Goal: Task Accomplishment & Management: Manage account settings

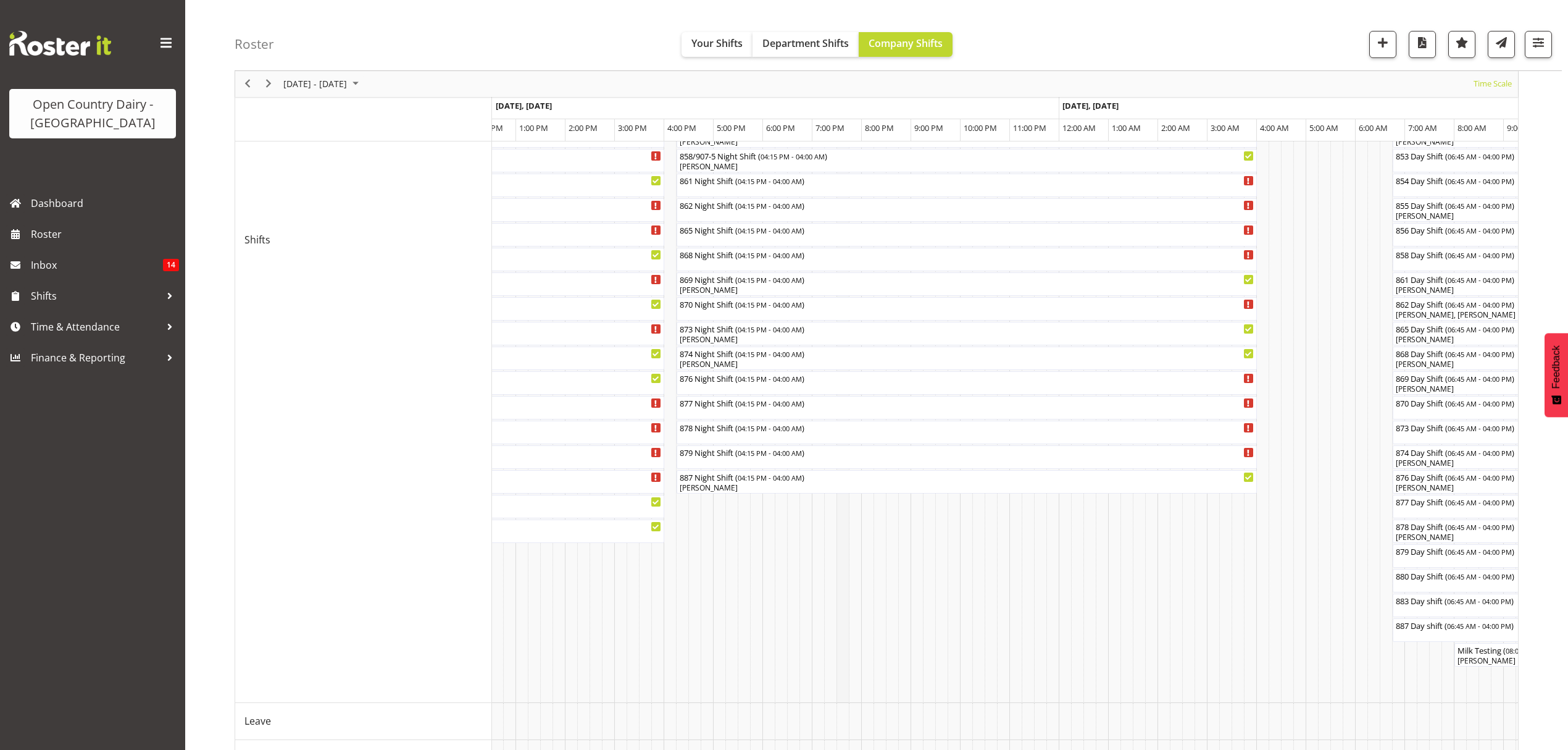
scroll to position [386, 0]
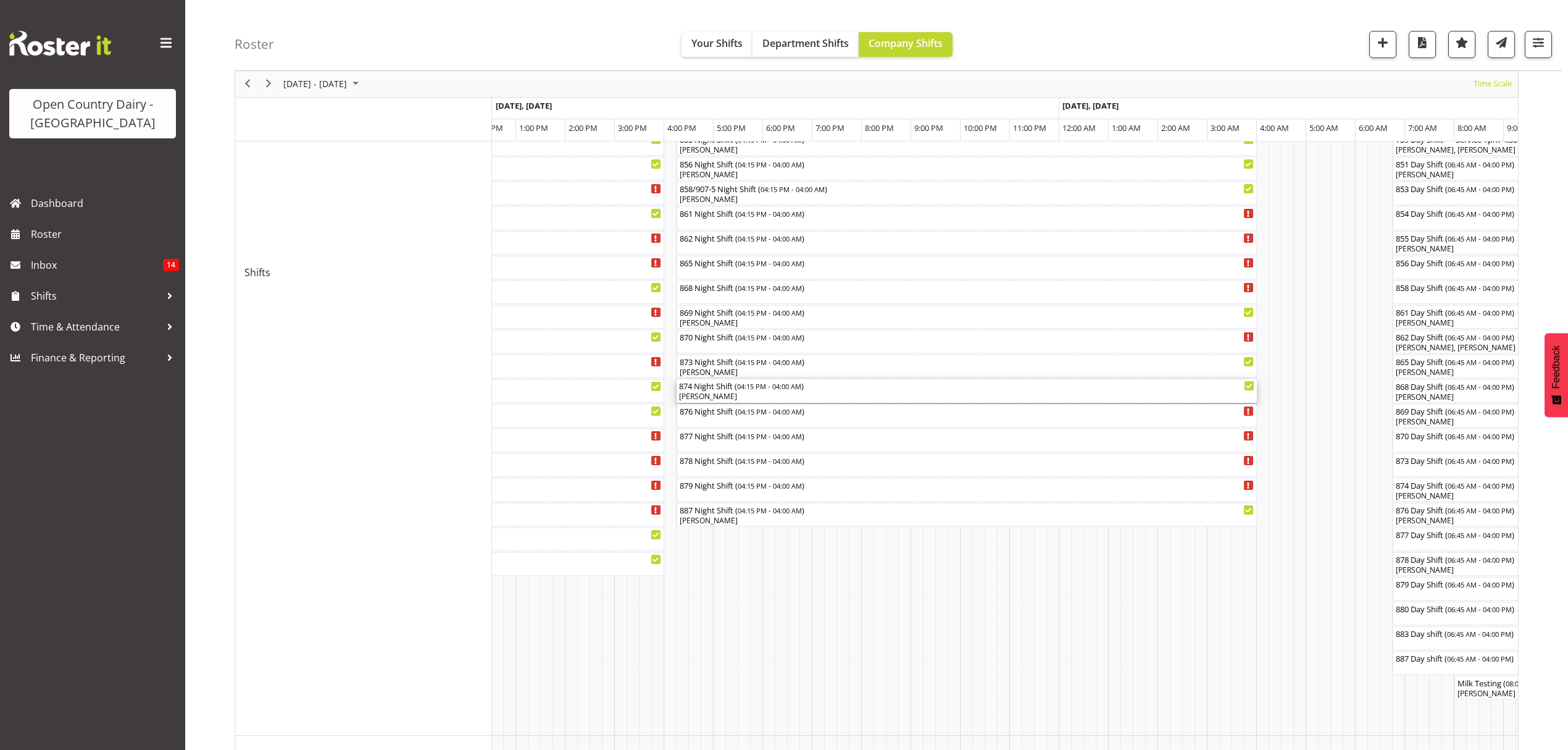
click at [729, 398] on div "[PERSON_NAME]" at bounding box center [967, 396] width 576 height 11
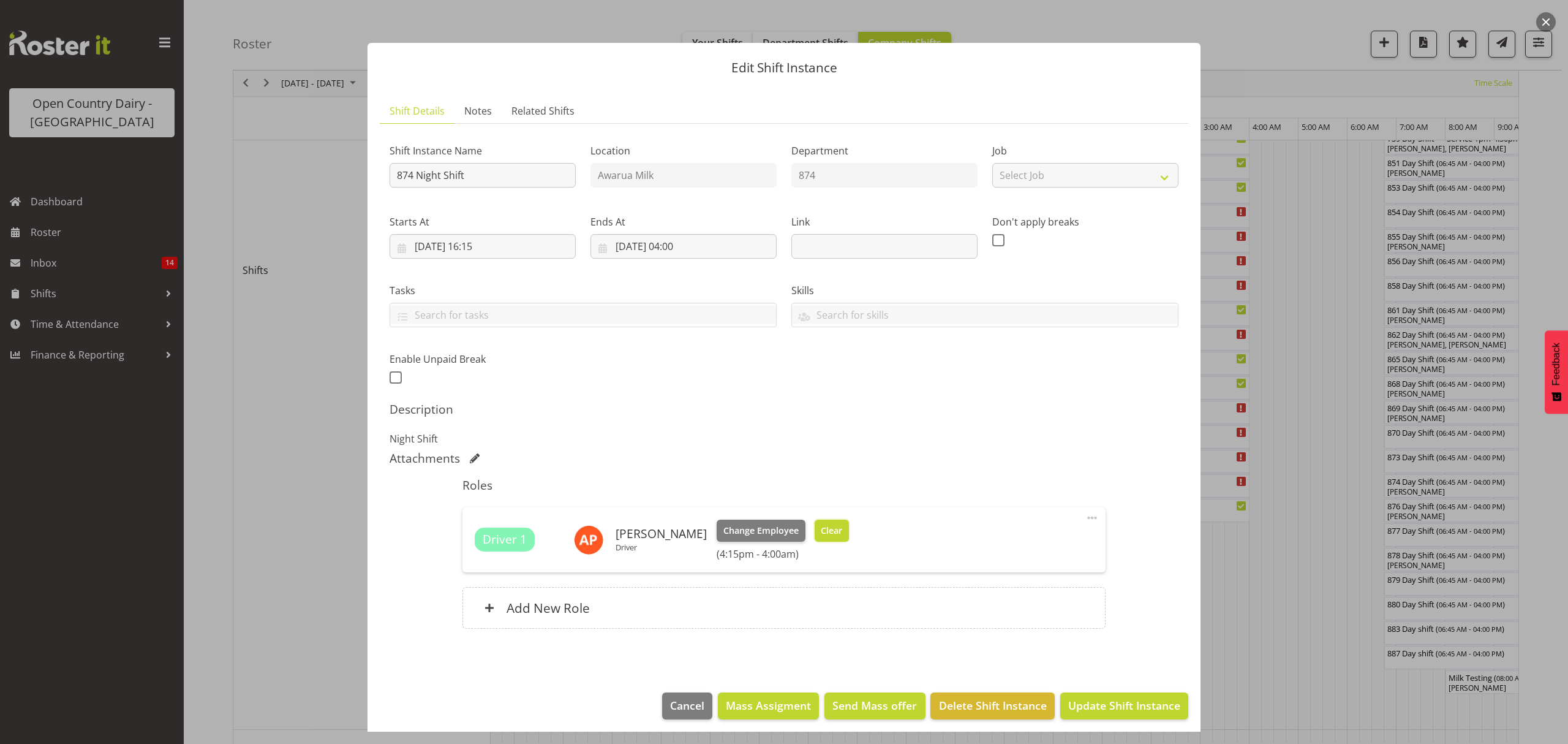
click at [815, 535] on button "Clear" at bounding box center [832, 530] width 35 height 22
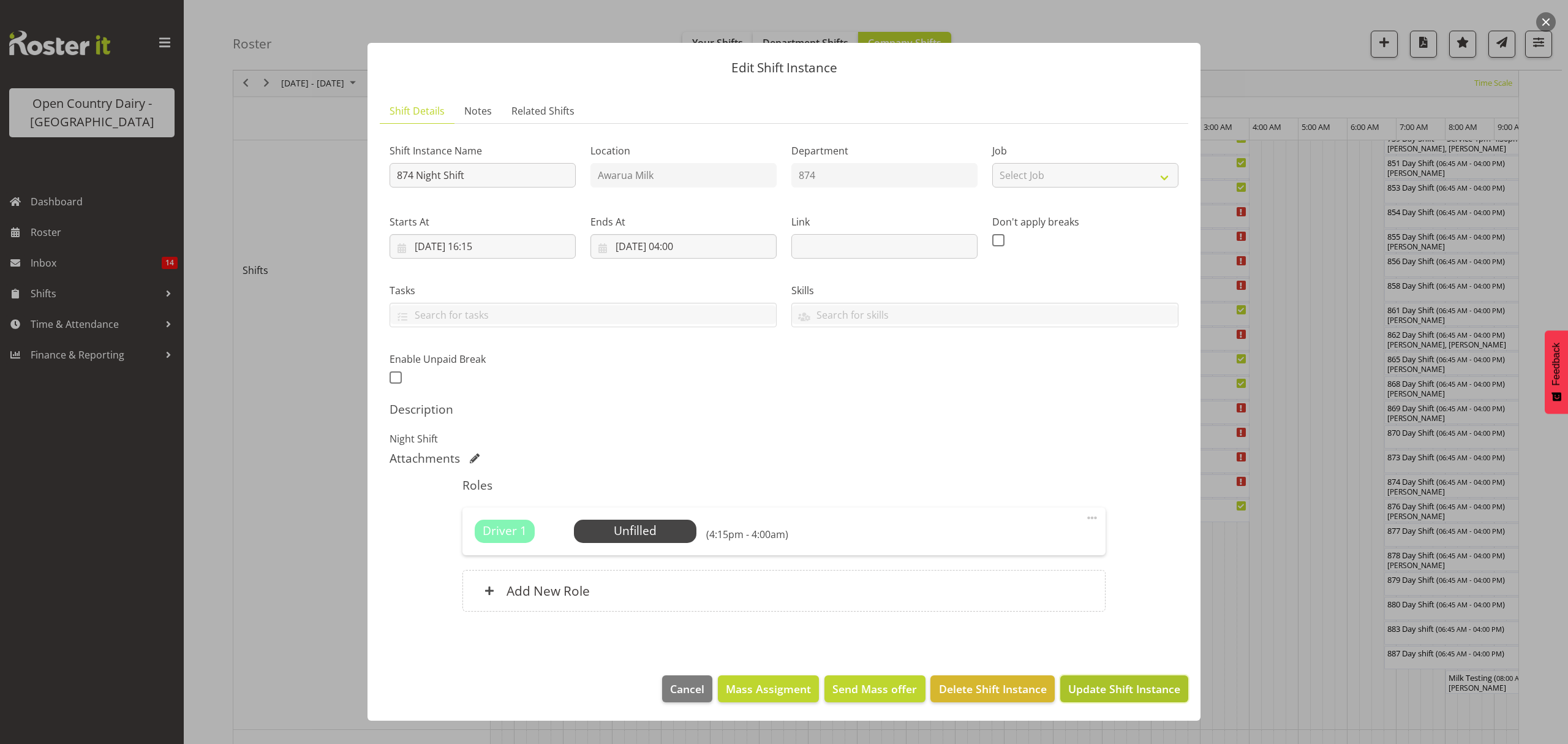
click at [1098, 694] on span "Update Shift Instance" at bounding box center [1124, 688] width 112 height 16
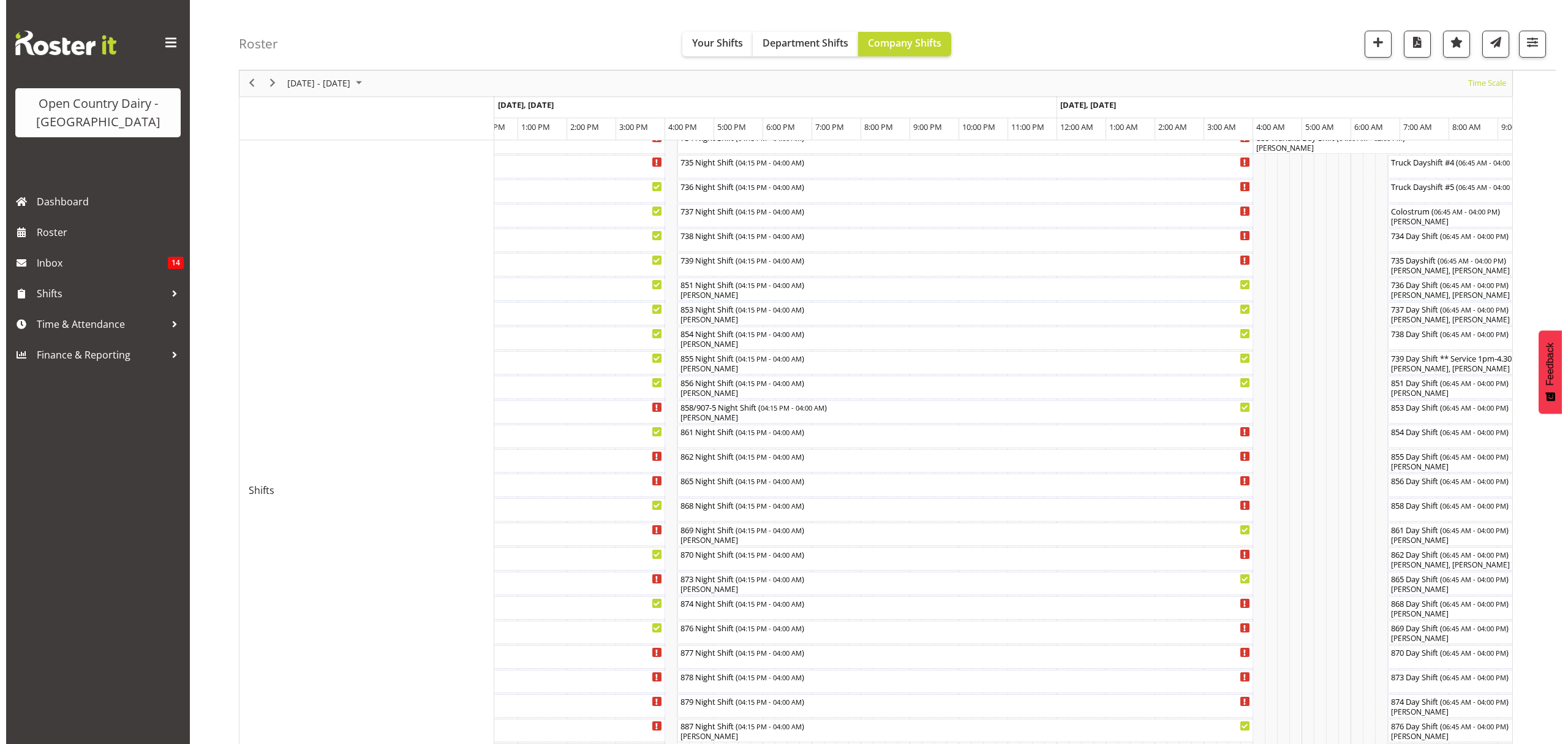
scroll to position [245, 0]
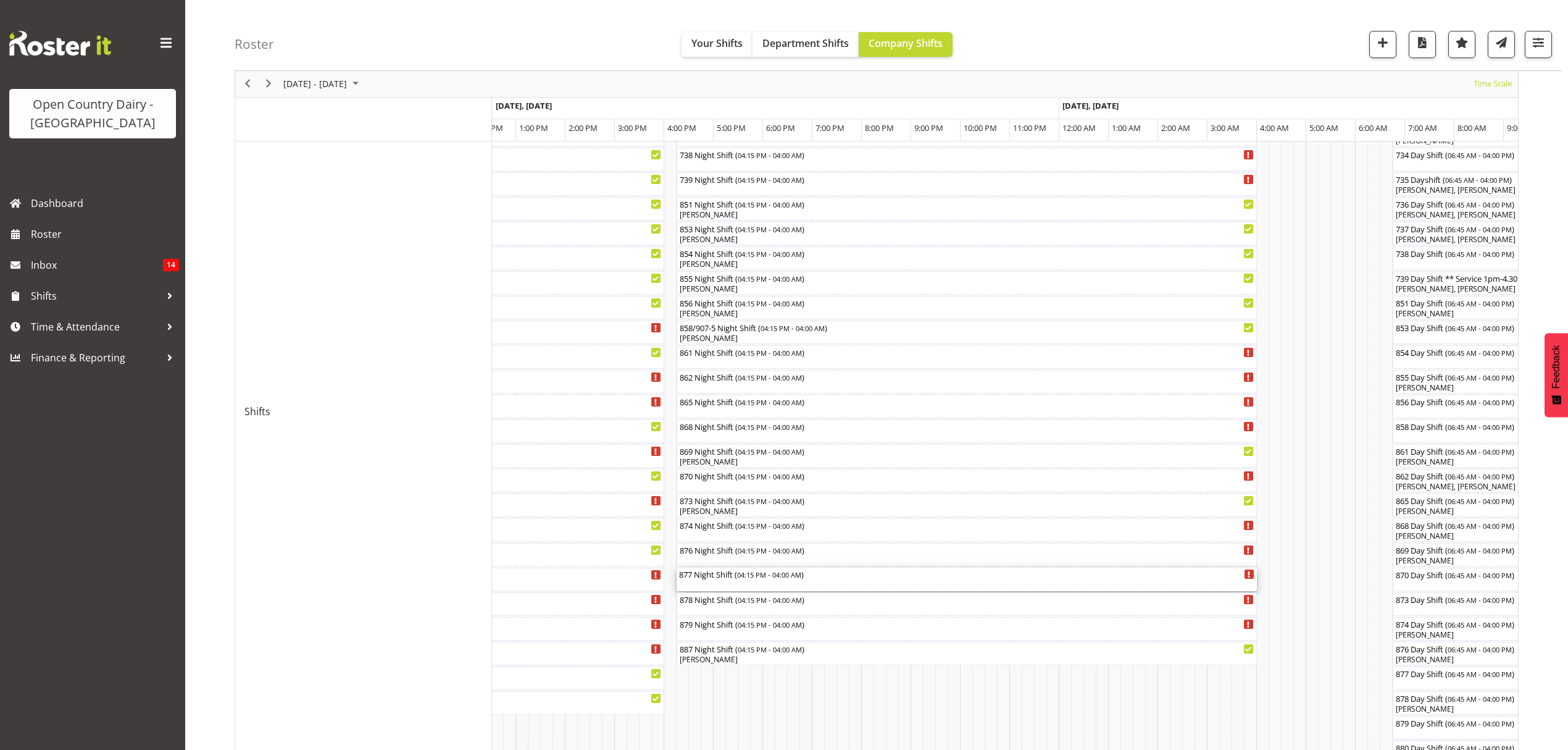
click at [731, 574] on div "877 Night Shift ( 04:15 PM - 04:00 AM )" at bounding box center [967, 574] width 576 height 12
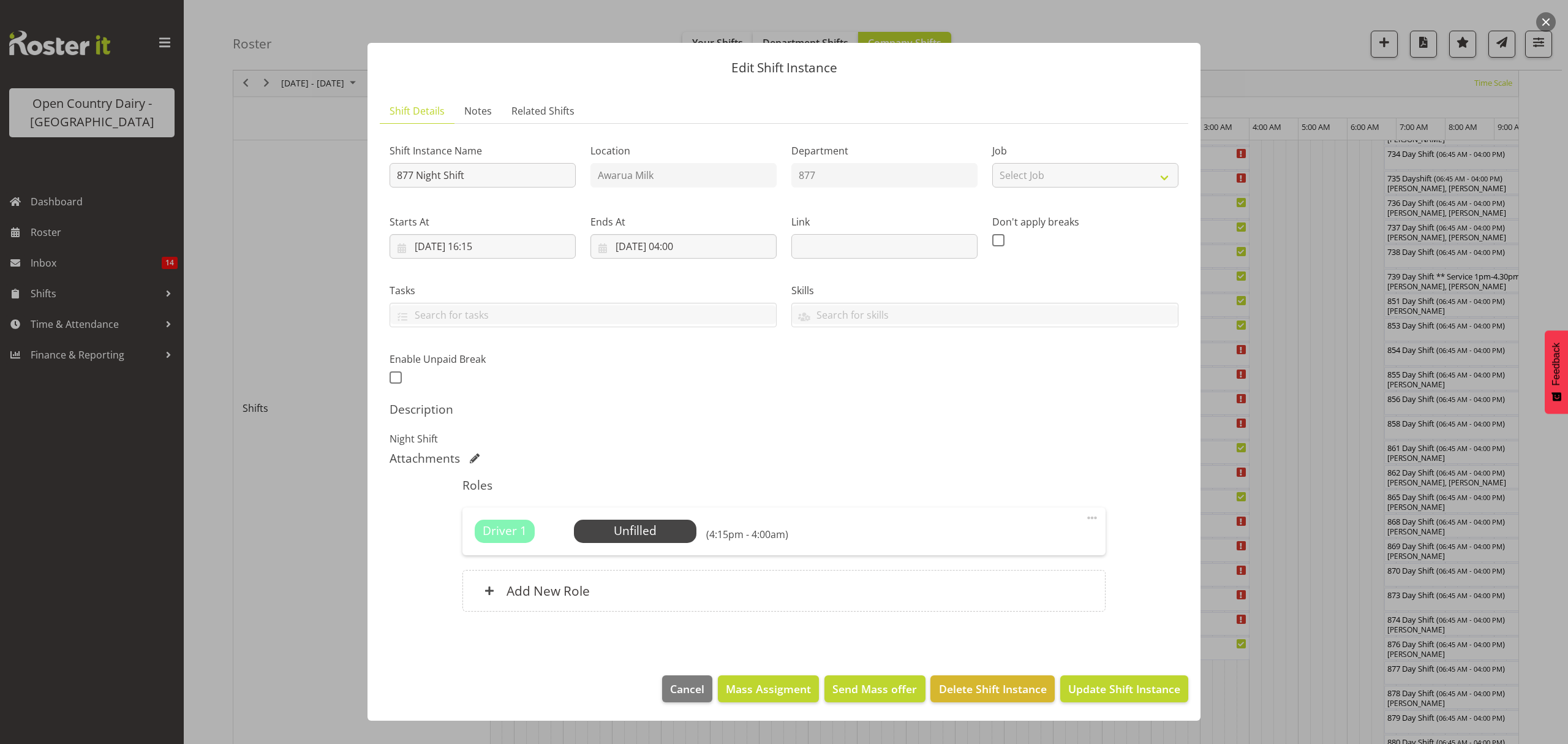
click at [658, 518] on div "Driver 1 Unfilled Select Employee (4:15pm - 4:00am) Edit Cover Role Delete" at bounding box center [784, 531] width 643 height 48
click at [655, 533] on span "Select Employee" at bounding box center [634, 530] width 91 height 18
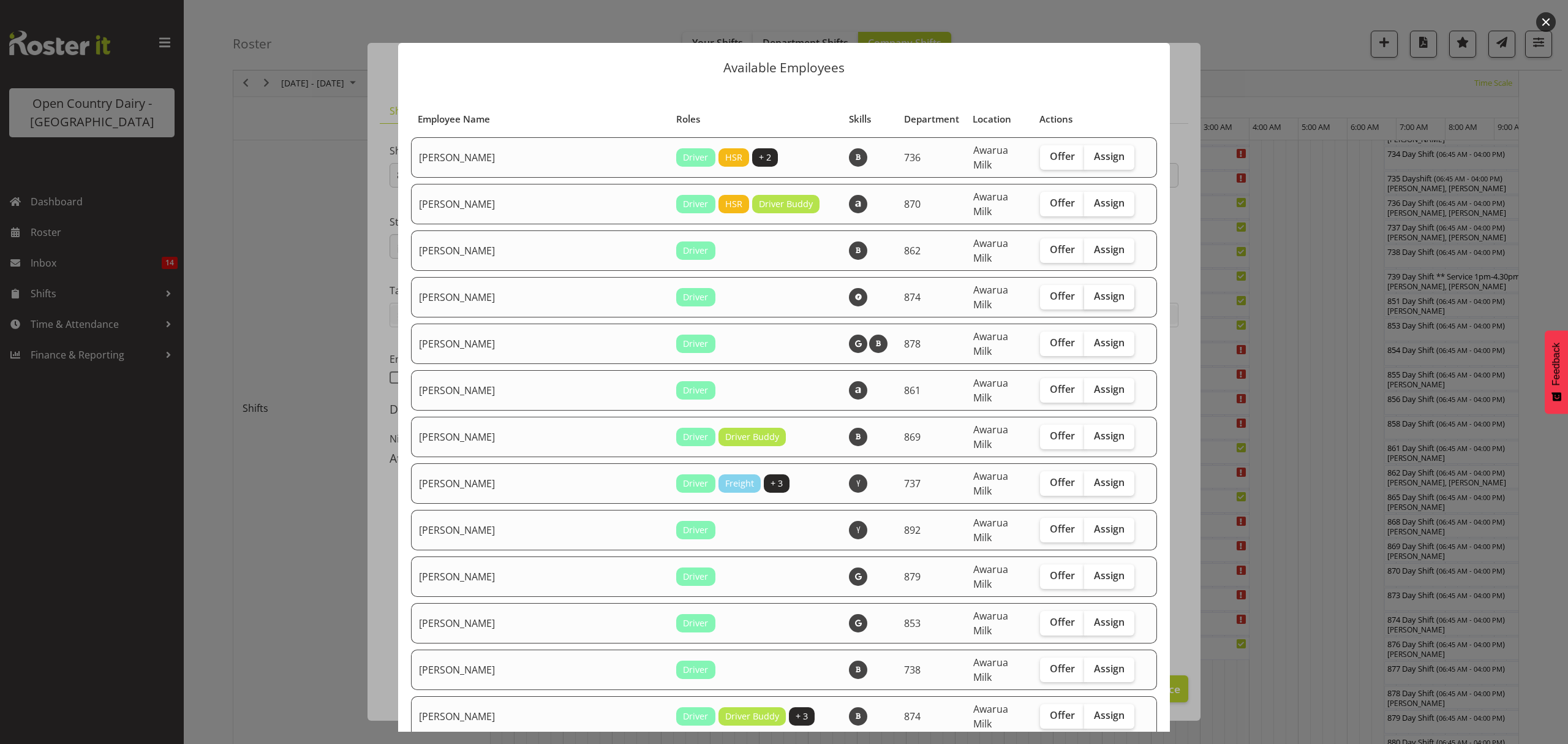
click at [1094, 290] on span "Assign" at bounding box center [1109, 296] width 31 height 12
click at [1085, 292] on input "Assign" at bounding box center [1089, 296] width 8 height 8
checkbox input "true"
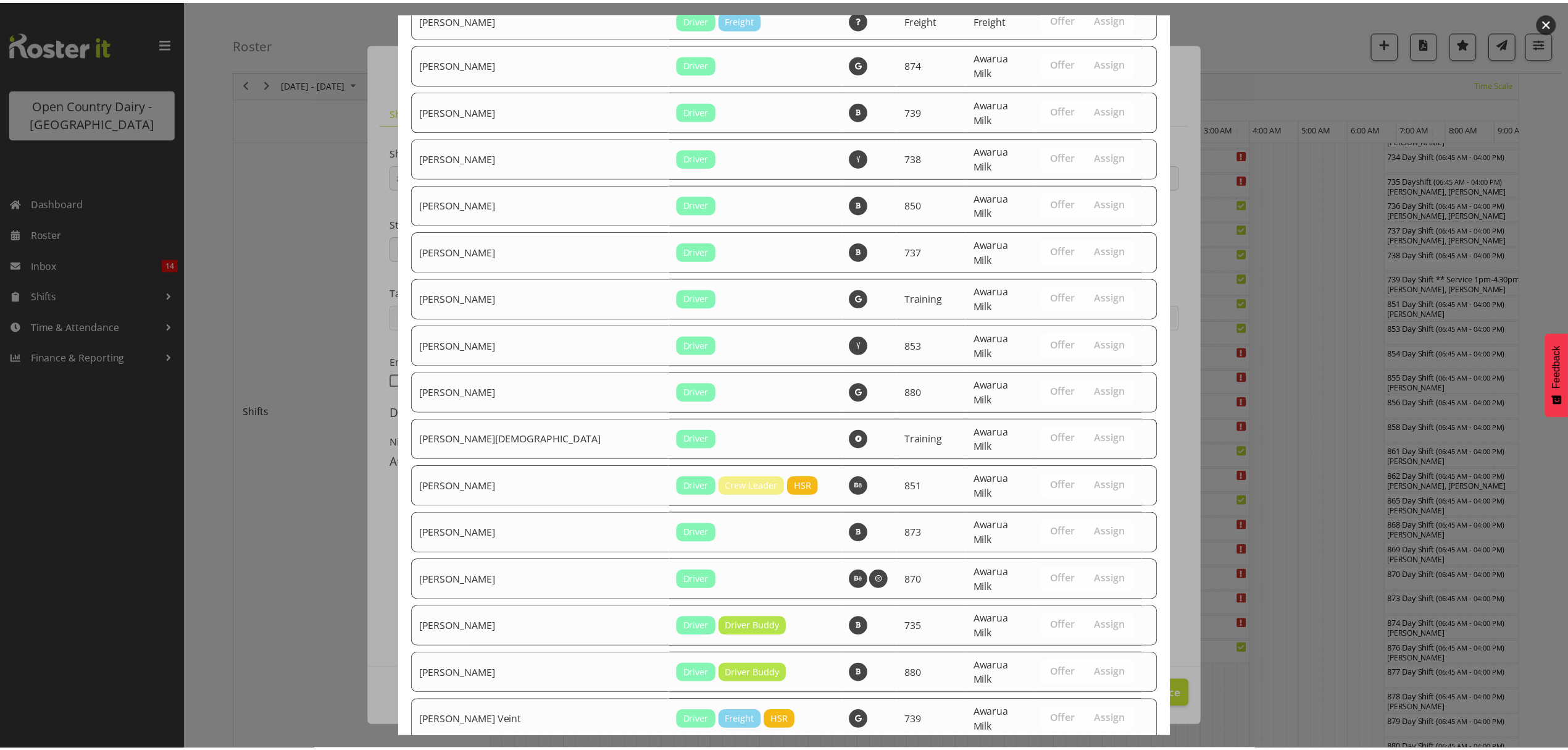
scroll to position [1613, 0]
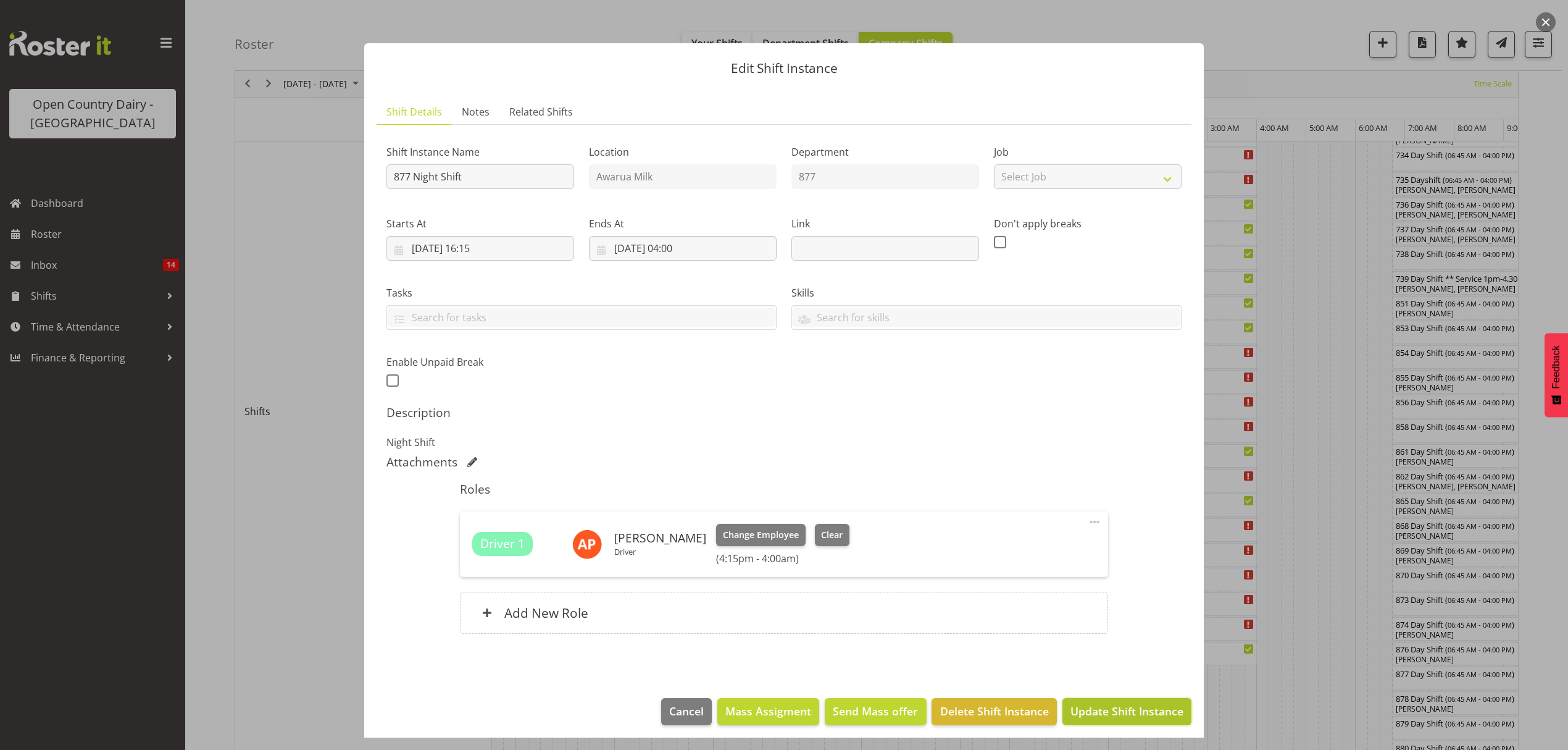
click at [1151, 704] on span "Update Shift Instance" at bounding box center [1127, 710] width 113 height 16
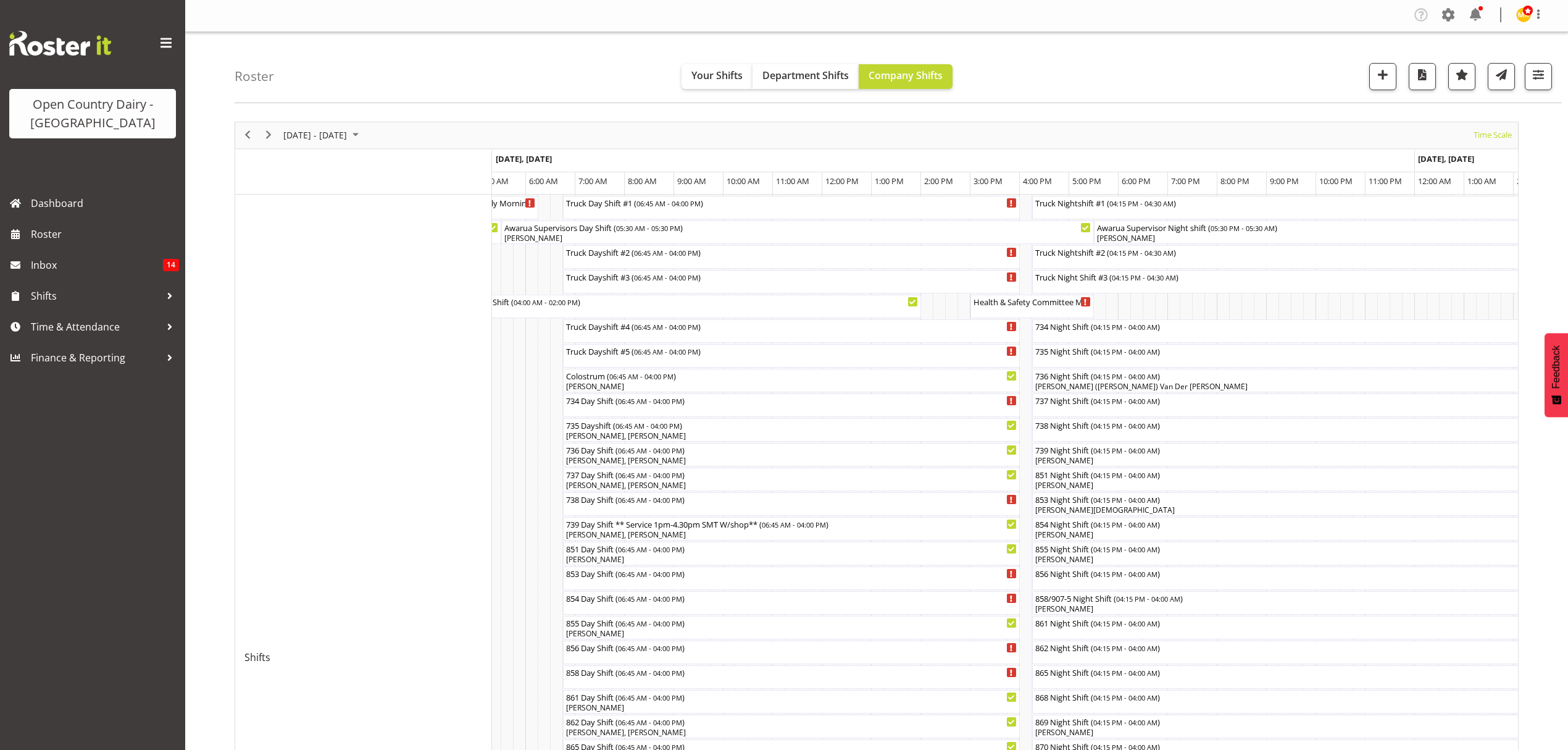
scroll to position [0, 0]
